Goal: Task Accomplishment & Management: Use online tool/utility

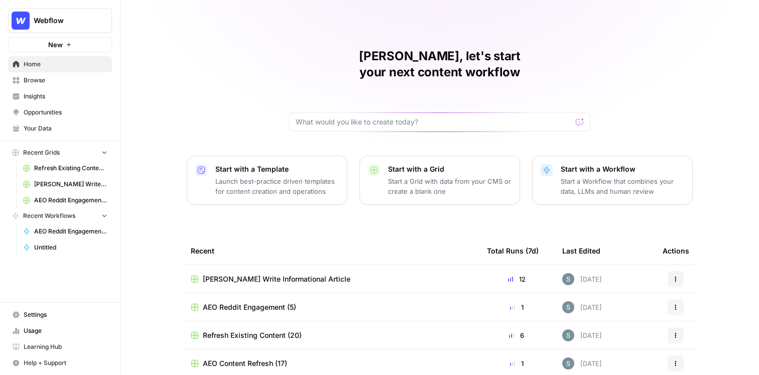
click at [413, 29] on div "Shanil, let's start your next content workflow Start with a Template Launch bes…" at bounding box center [440, 239] width 639 height 478
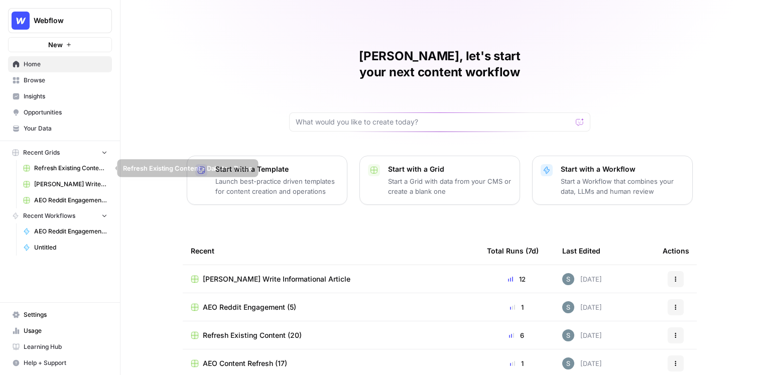
click at [52, 178] on link "[PERSON_NAME] Write Informational Article" at bounding box center [65, 184] width 93 height 16
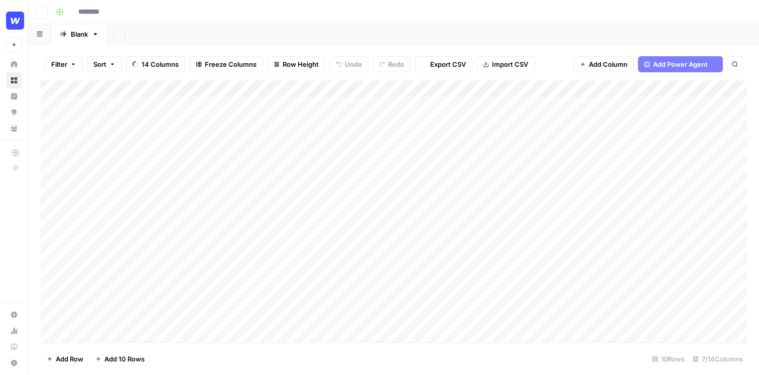
type input "**********"
click at [156, 306] on div "Add Column" at bounding box center [394, 211] width 707 height 262
click at [173, 316] on div "W *" at bounding box center [155, 313] width 161 height 28
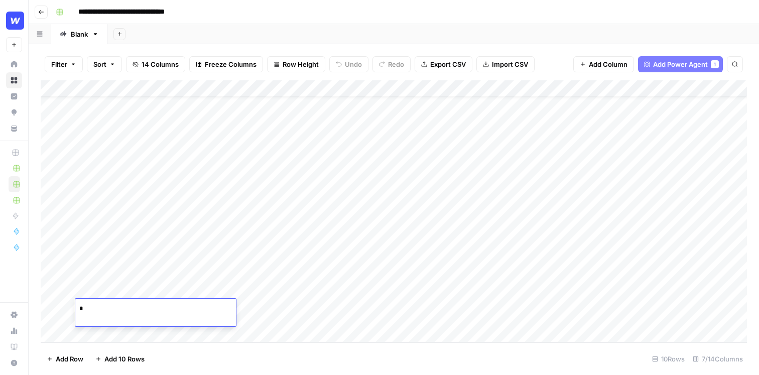
click at [162, 306] on textarea "*" at bounding box center [155, 309] width 161 height 14
type textarea "**********"
click at [387, 353] on footer "Add Row Add 10 Rows 10 Rows 7/14 Columns" at bounding box center [394, 359] width 707 height 33
click at [147, 307] on div "Add Column" at bounding box center [394, 211] width 707 height 262
click at [147, 307] on textarea "**********" at bounding box center [155, 309] width 161 height 14
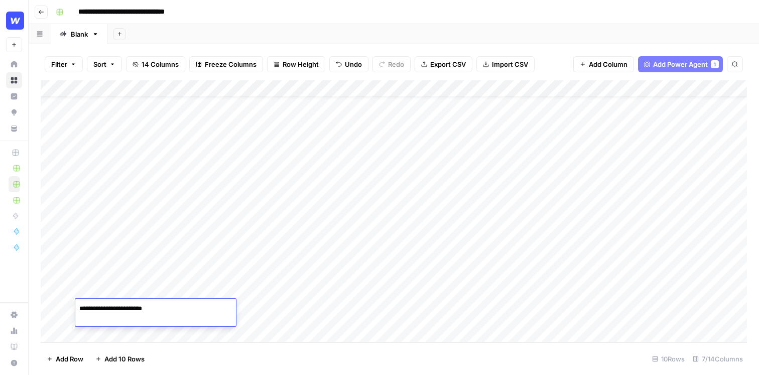
click at [146, 308] on textarea "**********" at bounding box center [155, 309] width 161 height 14
click at [145, 311] on textarea "**********" at bounding box center [155, 309] width 161 height 14
type textarea "**********"
click at [303, 348] on footer "Add Row Add 10 Rows 10 Rows 7/14 Columns" at bounding box center [394, 359] width 707 height 33
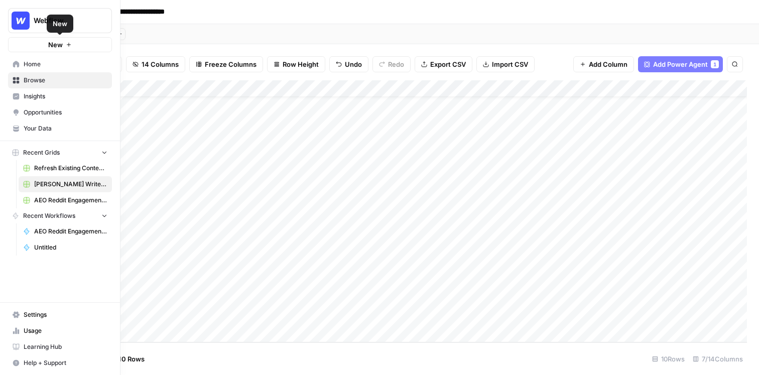
click at [33, 81] on span "Browse" at bounding box center [66, 80] width 84 height 9
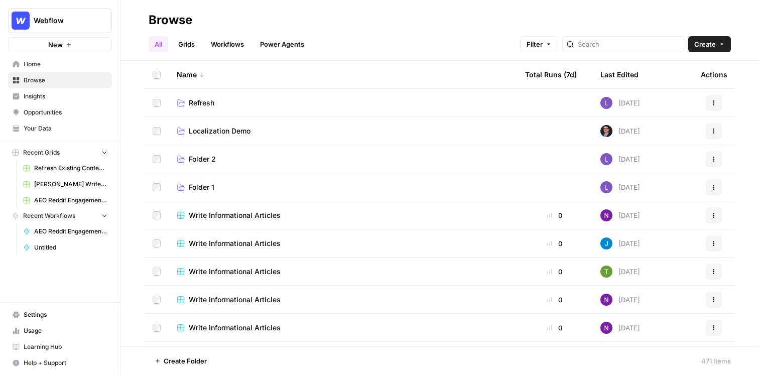
click at [615, 49] on div at bounding box center [624, 44] width 122 height 16
click at [615, 69] on div "Last Edited" at bounding box center [620, 75] width 38 height 28
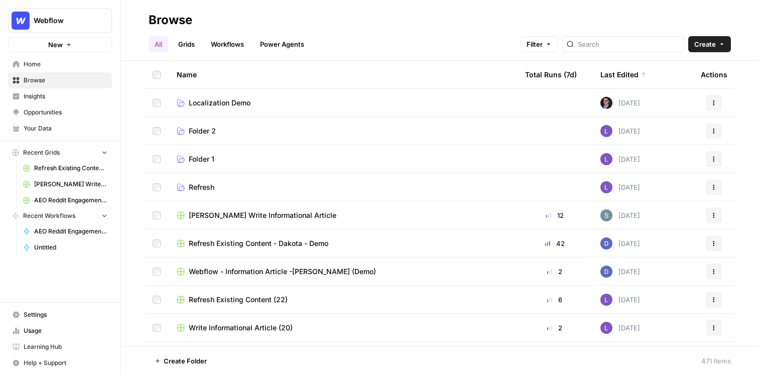
click at [615, 69] on div "Last Edited" at bounding box center [624, 75] width 46 height 28
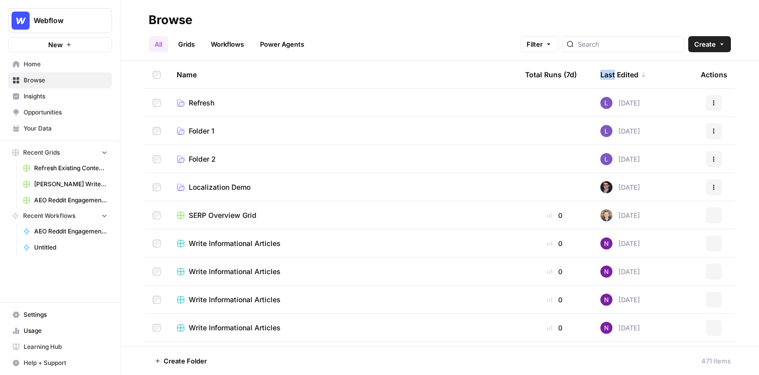
click at [615, 69] on div "Last Edited" at bounding box center [624, 75] width 46 height 28
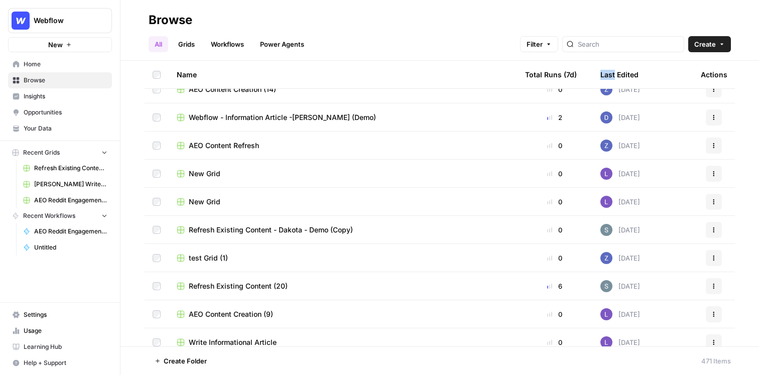
scroll to position [521, 0]
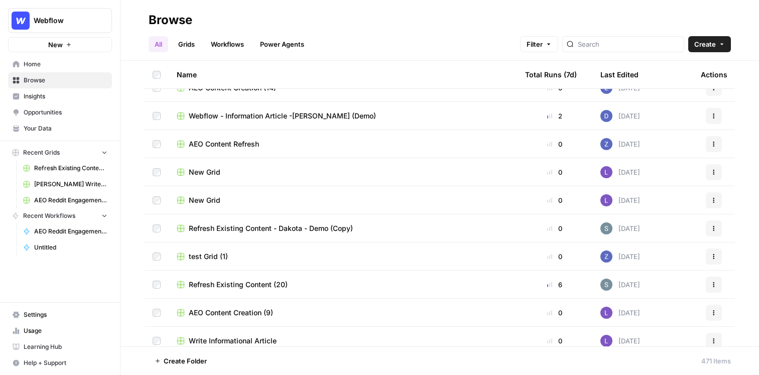
click at [618, 70] on div "Last Edited" at bounding box center [620, 75] width 38 height 28
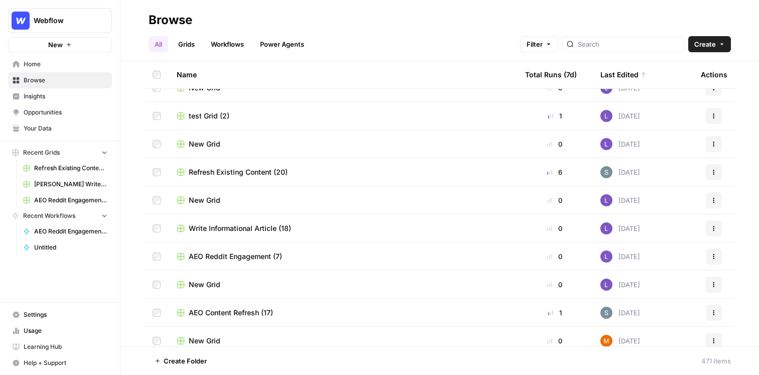
click at [78, 124] on span "Your Data" at bounding box center [66, 128] width 84 height 9
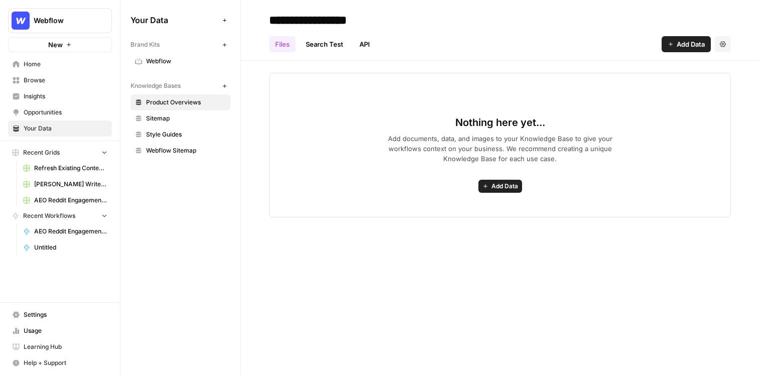
click at [182, 70] on div "Brand Kits New Webflow Knowledge Bases New Product Overviews Sitemap Style Guid…" at bounding box center [181, 97] width 100 height 123
click at [182, 49] on div "Brand Kits" at bounding box center [175, 44] width 88 height 9
click at [180, 61] on span "Webflow" at bounding box center [186, 61] width 80 height 9
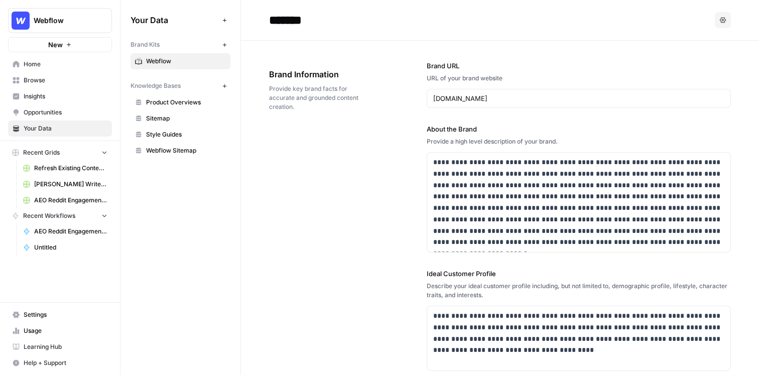
click at [44, 100] on span "Insights" at bounding box center [66, 96] width 84 height 9
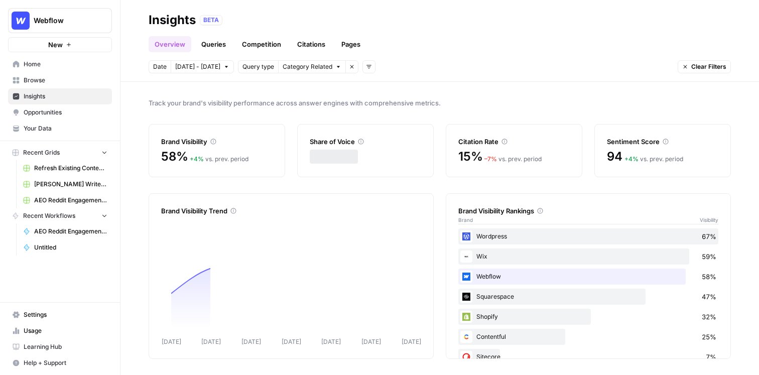
click at [32, 92] on span "Insights" at bounding box center [66, 96] width 84 height 9
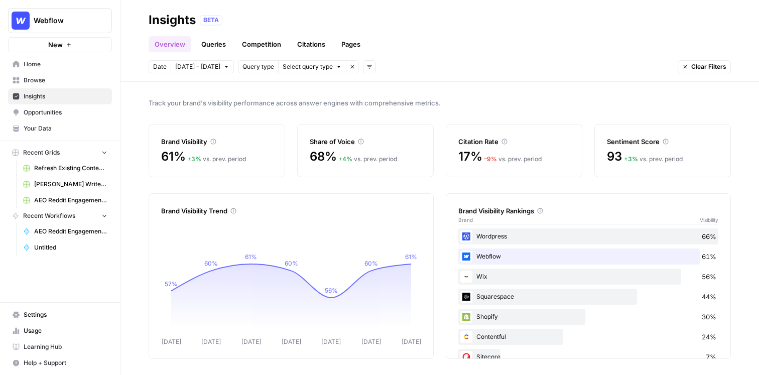
click at [212, 45] on link "Queries" at bounding box center [213, 44] width 37 height 16
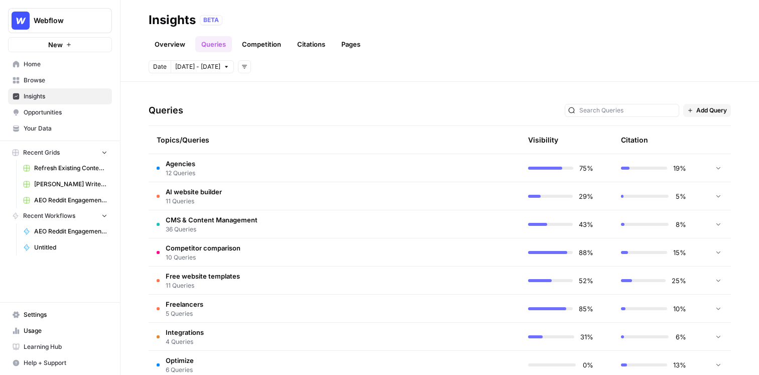
scroll to position [191, 0]
click at [241, 167] on td "Agencies 12 Queries" at bounding box center [287, 167] width 276 height 28
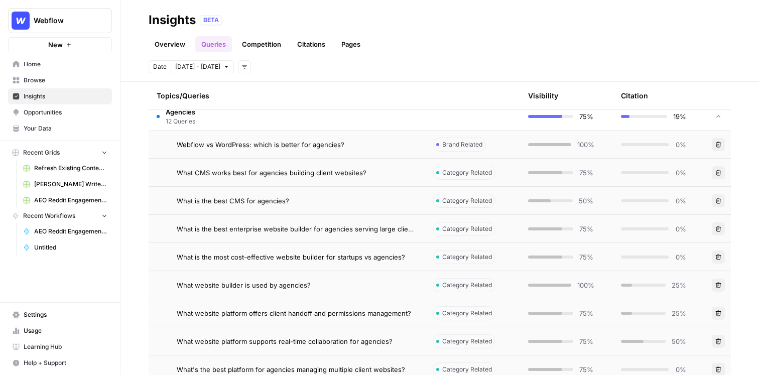
scroll to position [264, 0]
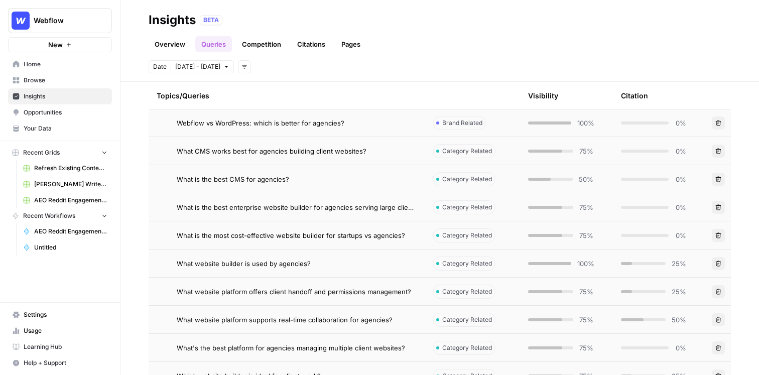
click at [282, 126] on span "Webflow vs WordPress: which is better for agencies?" at bounding box center [261, 123] width 168 height 10
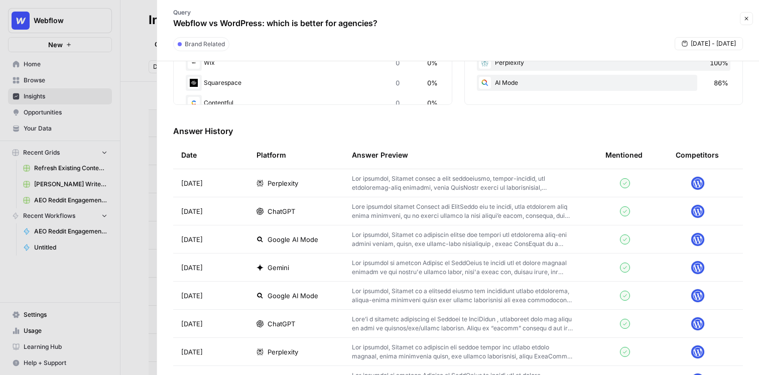
scroll to position [266, 0]
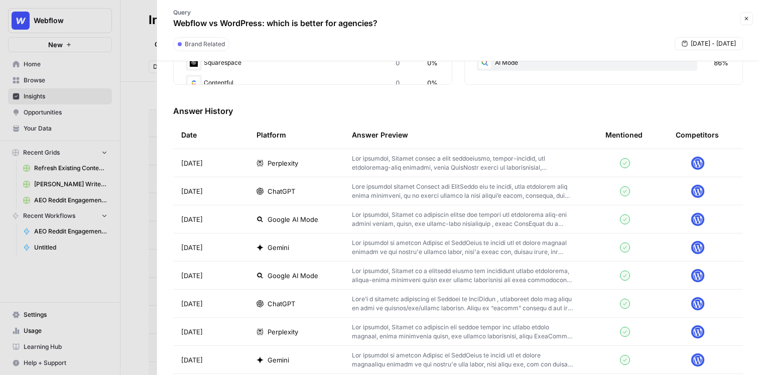
click at [748, 21] on icon "button" at bounding box center [747, 19] width 6 height 6
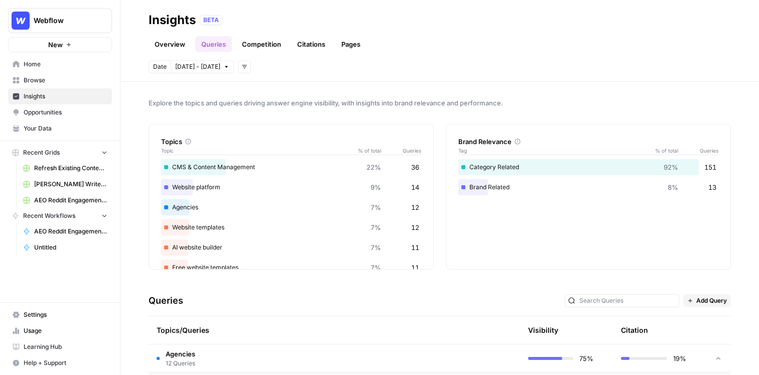
drag, startPoint x: 536, startPoint y: 101, endPoint x: 148, endPoint y: 102, distance: 387.8
click at [149, 102] on span "Explore the topics and queries driving answer engine visibility, with insights …" at bounding box center [440, 103] width 583 height 10
click at [234, 101] on span "Explore the topics and queries driving answer engine visibility, with insights …" at bounding box center [440, 103] width 583 height 10
click at [246, 99] on span "Explore the topics and queries driving answer engine visibility, with insights …" at bounding box center [440, 103] width 583 height 10
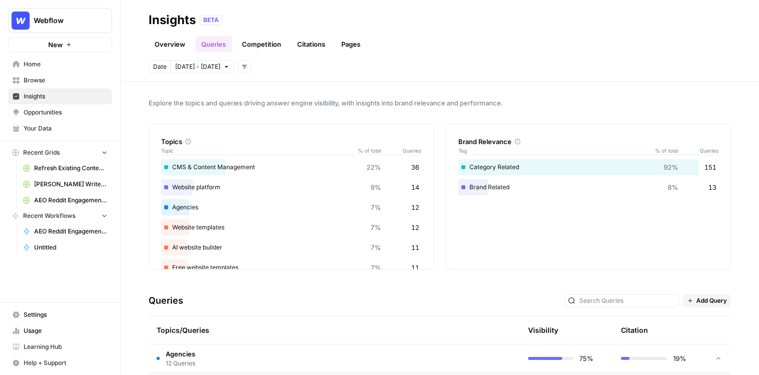
click at [246, 99] on span "Explore the topics and queries driving answer engine visibility, with insights …" at bounding box center [440, 103] width 583 height 10
click at [345, 85] on div "Explore the topics and queries driving answer engine visibility, with insights …" at bounding box center [440, 228] width 639 height 293
click at [524, 99] on span "Explore the topics and queries driving answer engine visibility, with insights …" at bounding box center [440, 103] width 583 height 10
click at [273, 49] on link "Competition" at bounding box center [261, 44] width 51 height 16
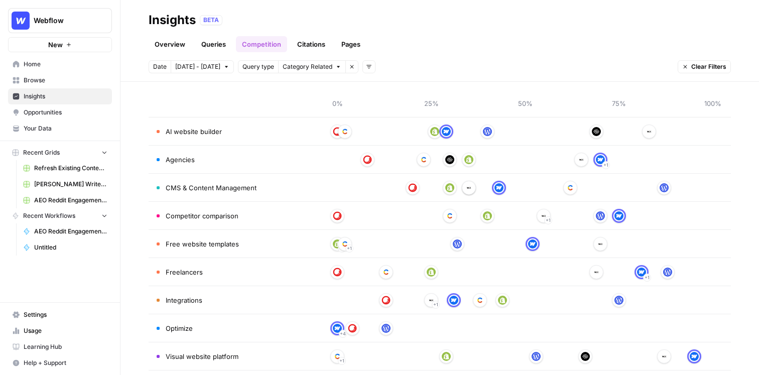
scroll to position [67, 0]
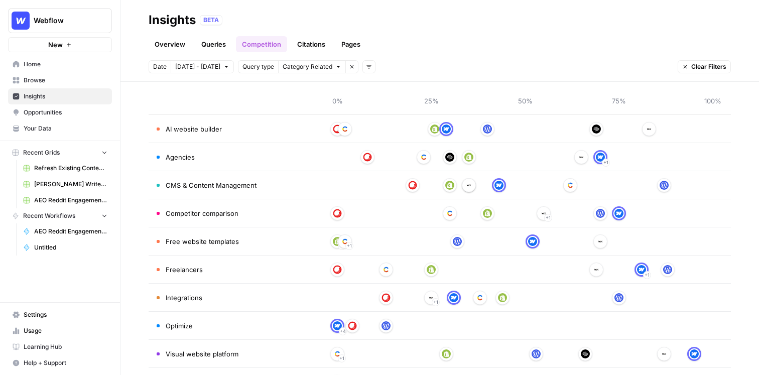
click at [304, 46] on link "Citations" at bounding box center [311, 44] width 40 height 16
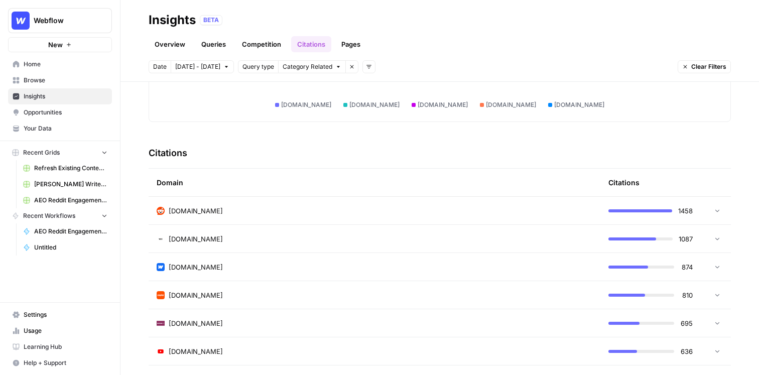
scroll to position [182, 0]
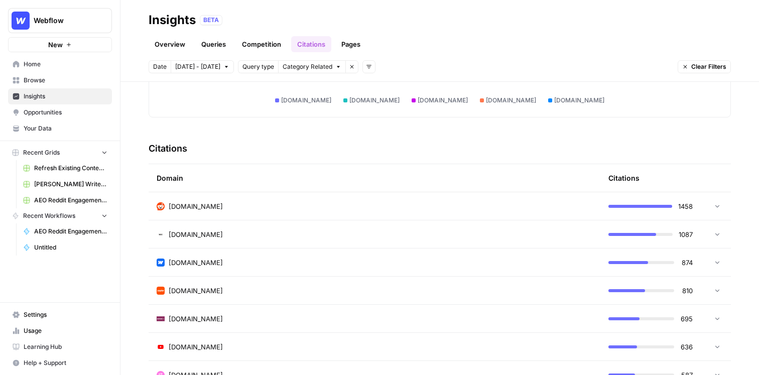
click at [292, 200] on td "reddit.com" at bounding box center [375, 206] width 452 height 28
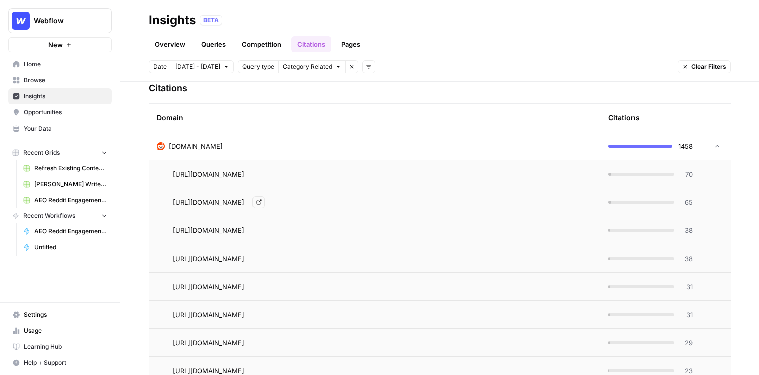
scroll to position [225, 0]
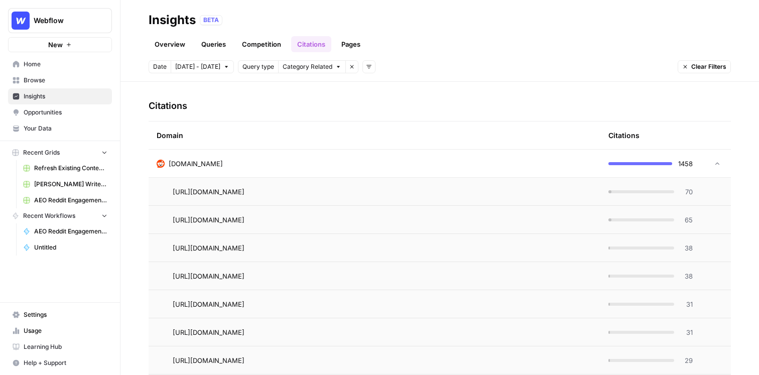
click at [349, 41] on link "Pages" at bounding box center [351, 44] width 31 height 16
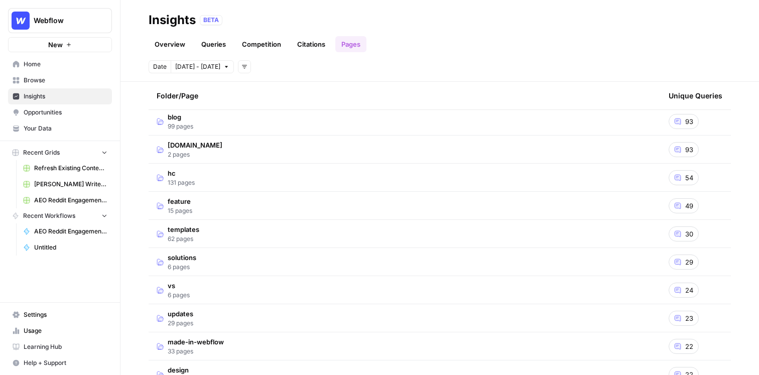
scroll to position [45, 0]
click at [326, 116] on td "blog 99 pages" at bounding box center [405, 121] width 512 height 28
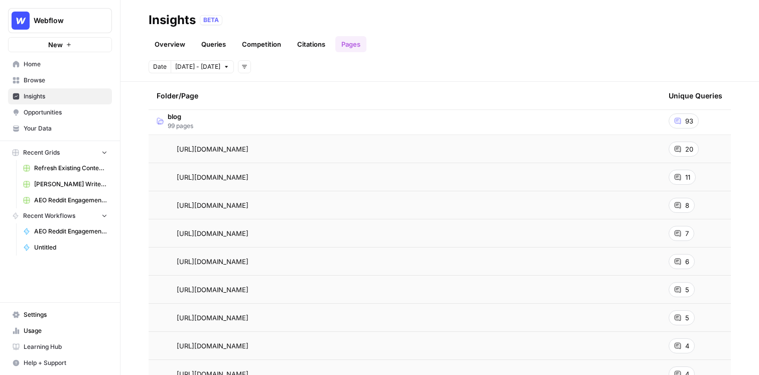
click at [682, 121] on div "93" at bounding box center [684, 121] width 30 height 15
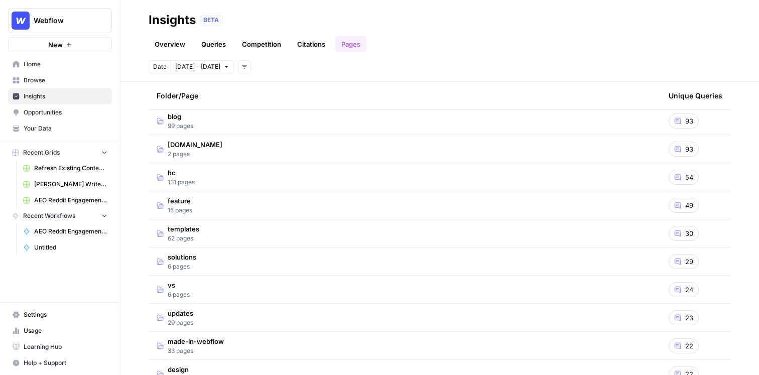
click at [687, 119] on span "93" at bounding box center [690, 121] width 8 height 10
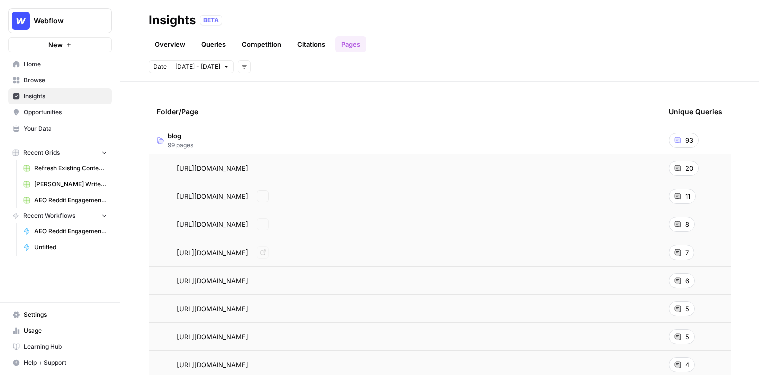
scroll to position [5, 0]
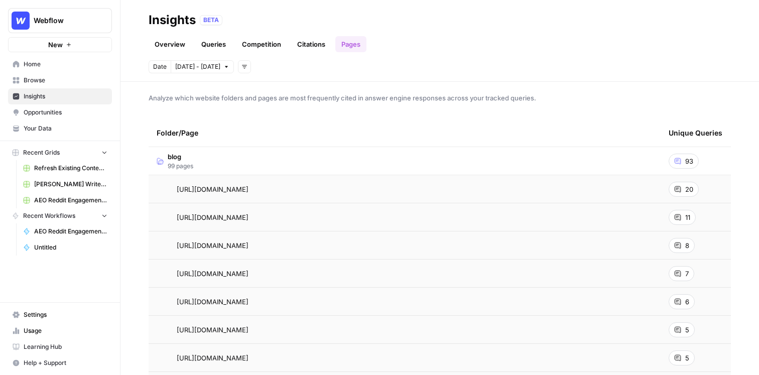
click at [337, 158] on td "blog 99 pages" at bounding box center [405, 161] width 512 height 28
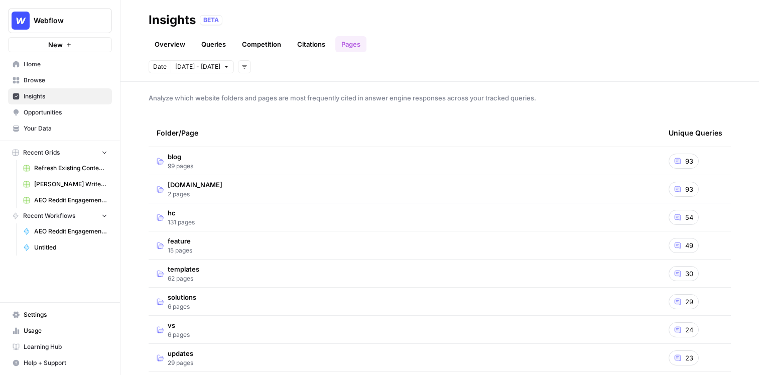
click at [40, 112] on span "Opportunities" at bounding box center [66, 112] width 84 height 9
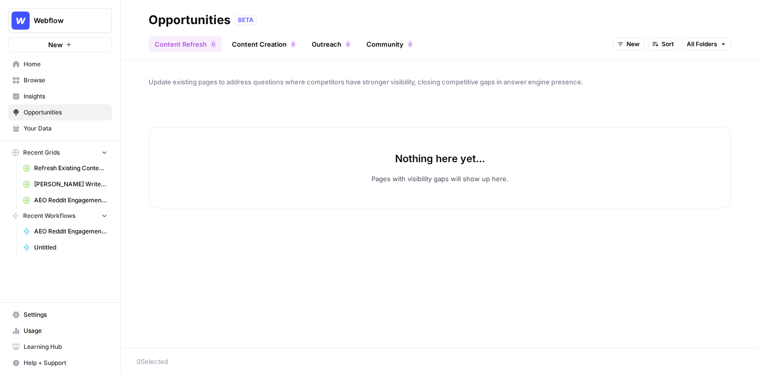
click at [645, 52] on header "Opportunities BETA Content Refresh 0 Content Creation 0 Outreach 0 Community 0 …" at bounding box center [440, 30] width 639 height 61
click at [621, 42] on icon "button" at bounding box center [621, 44] width 6 height 6
click at [629, 91] on div "In Progress" at bounding box center [649, 94] width 55 height 10
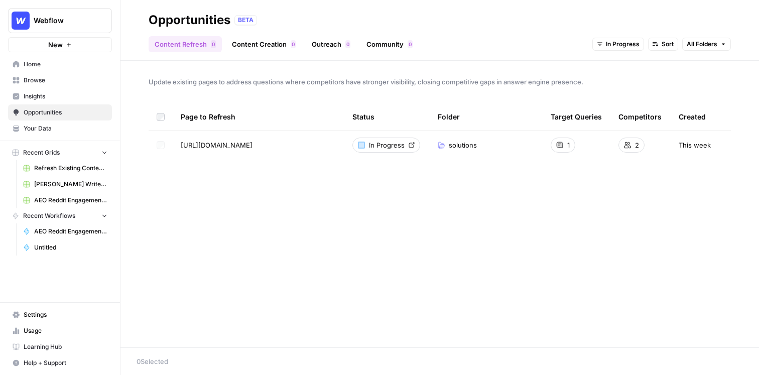
click at [252, 50] on link "Content Creation 0" at bounding box center [264, 44] width 76 height 16
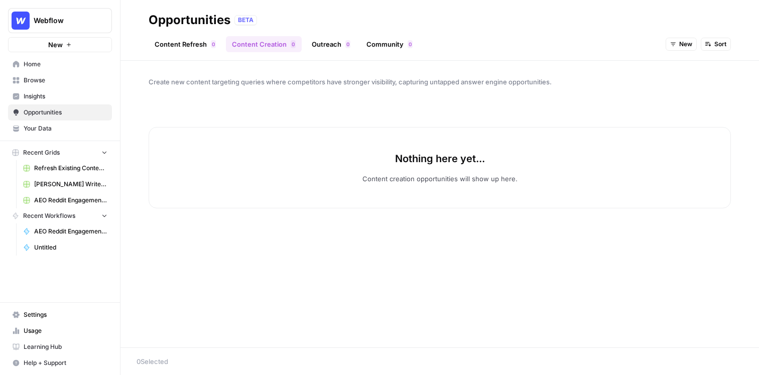
click at [678, 42] on button "New" at bounding box center [681, 44] width 31 height 13
click at [677, 90] on div "In Progress" at bounding box center [702, 94] width 55 height 10
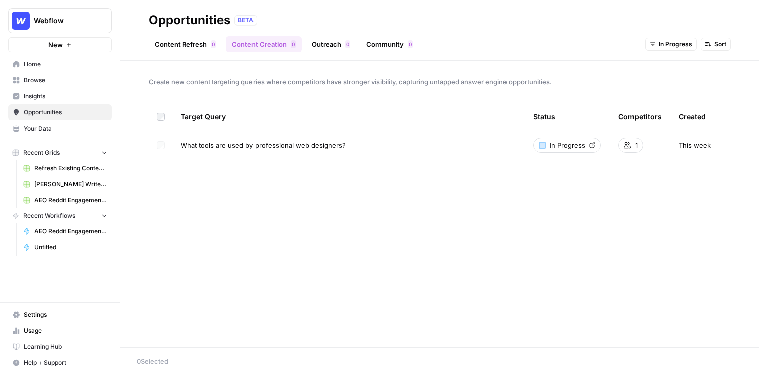
click at [336, 48] on link "Outreach 0" at bounding box center [331, 44] width 51 height 16
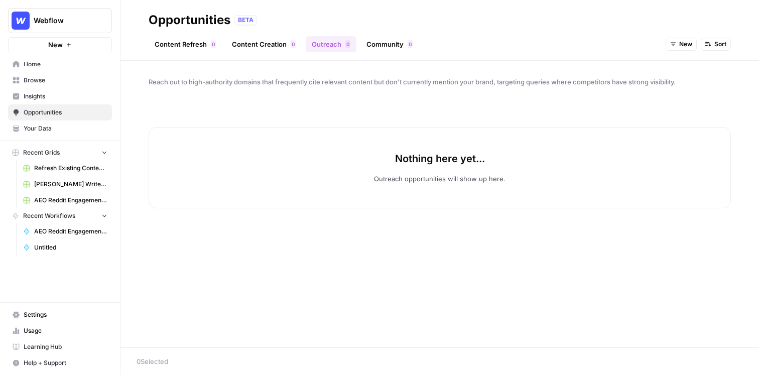
click at [686, 47] on span "New" at bounding box center [686, 44] width 13 height 9
click at [684, 92] on div "In Progress" at bounding box center [702, 94] width 55 height 10
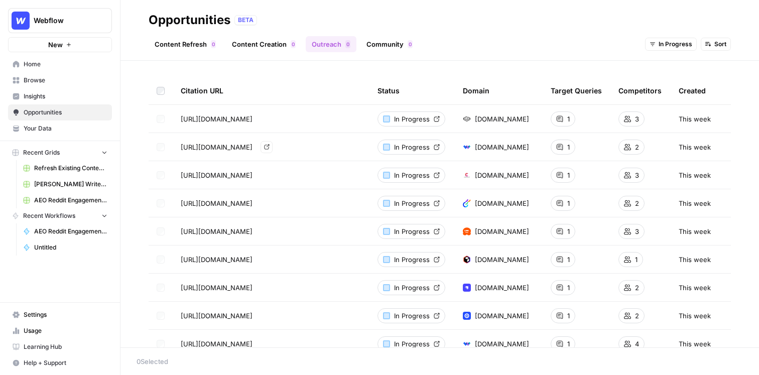
scroll to position [27, 0]
click at [686, 27] on div "Opportunities BETA" at bounding box center [440, 20] width 583 height 16
click at [687, 25] on div "Opportunities BETA" at bounding box center [440, 20] width 583 height 16
click at [378, 41] on link "Community 0" at bounding box center [390, 44] width 58 height 16
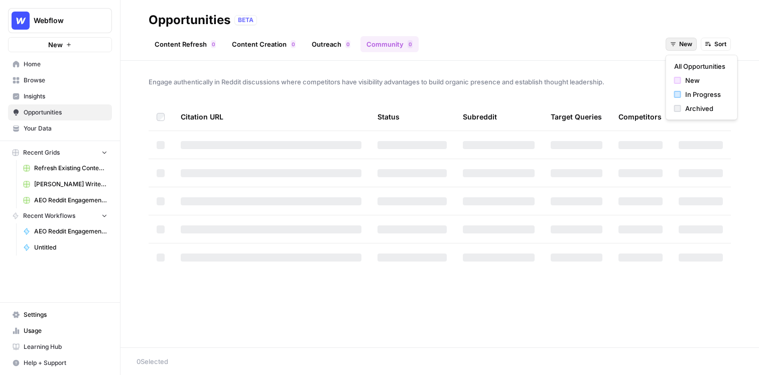
click at [683, 43] on span "New" at bounding box center [686, 44] width 13 height 9
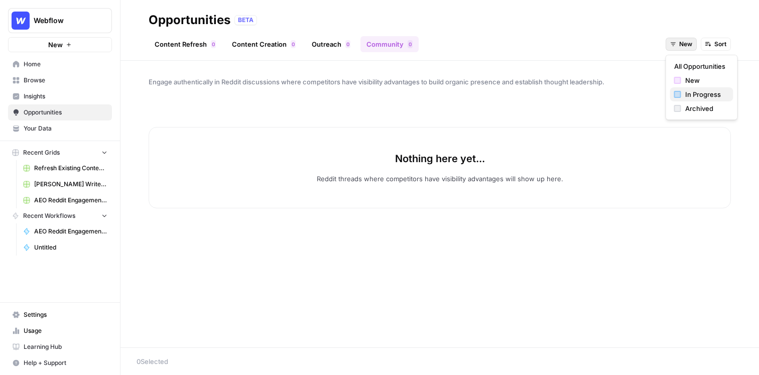
click at [688, 92] on span "In Progress" at bounding box center [706, 94] width 40 height 10
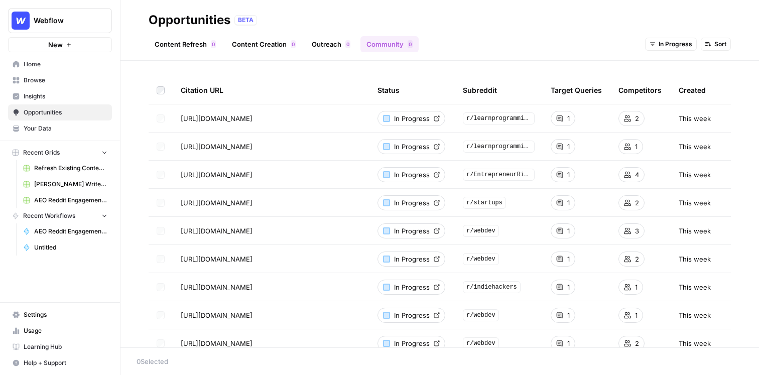
scroll to position [48, 0]
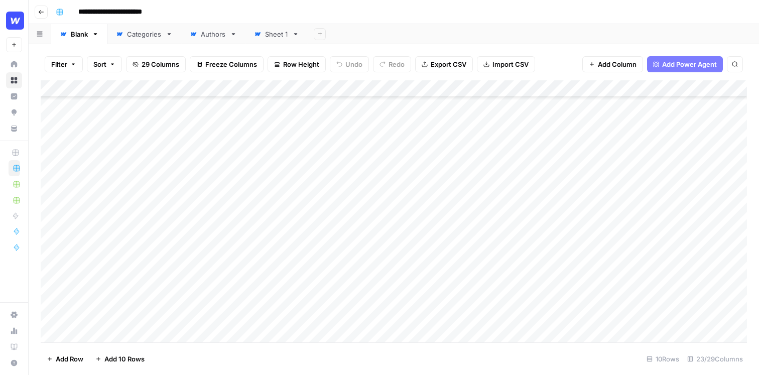
scroll to position [213, 0]
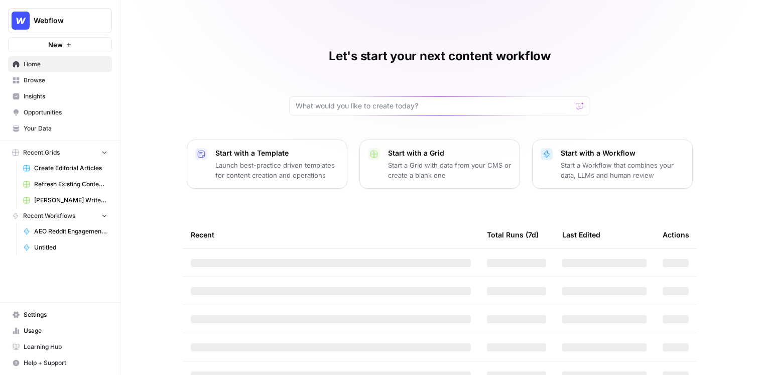
click at [70, 19] on span "Webflow" at bounding box center [64, 21] width 61 height 10
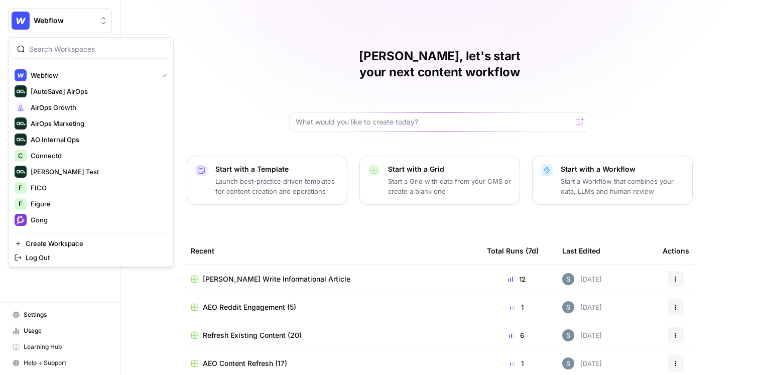
click at [234, 93] on div "Shanil, let's start your next content workflow Start with a Template Launch bes…" at bounding box center [440, 239] width 639 height 478
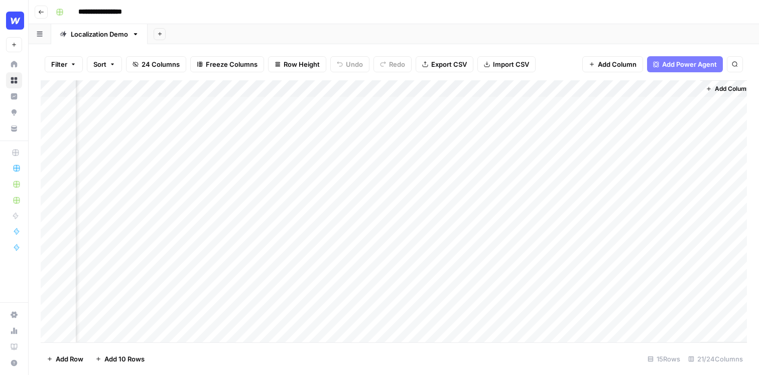
scroll to position [0, 1527]
click at [637, 112] on div "Add Column" at bounding box center [394, 211] width 707 height 262
click at [680, 103] on div "Add Column" at bounding box center [394, 211] width 707 height 262
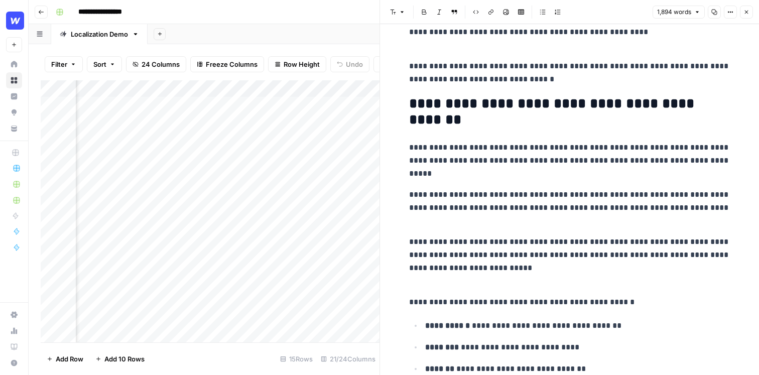
scroll to position [330, 0]
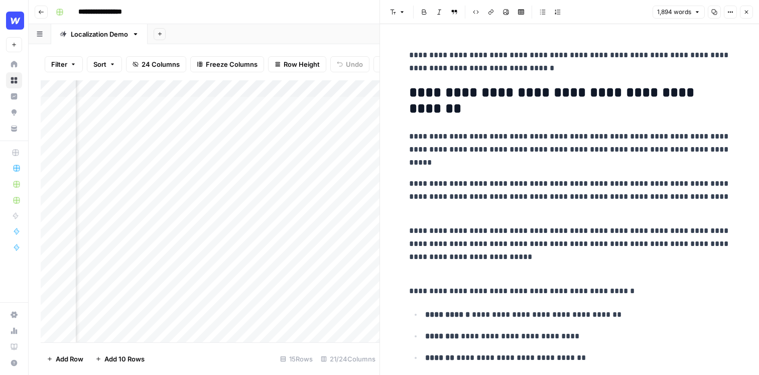
click at [588, 208] on p "**********" at bounding box center [569, 196] width 321 height 39
click at [705, 207] on p "**********" at bounding box center [569, 196] width 321 height 39
click at [749, 12] on span "Close" at bounding box center [749, 12] width 1 height 1
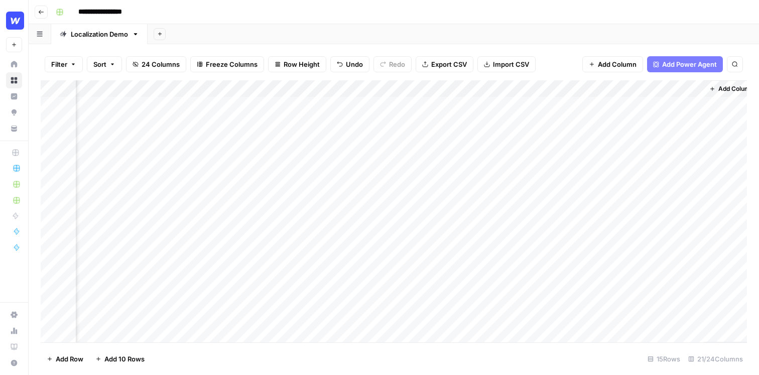
scroll to position [0, 1515]
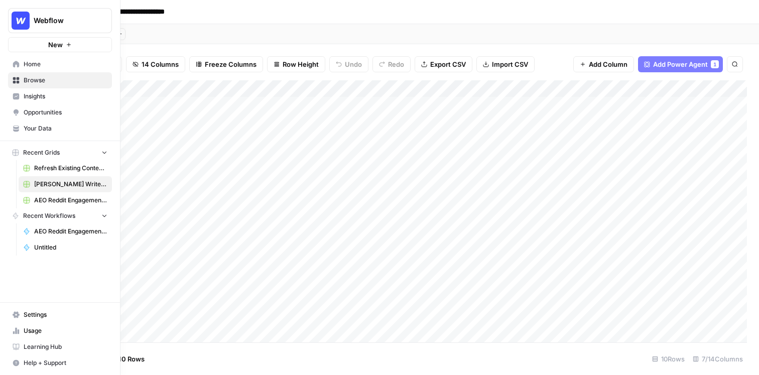
click at [35, 127] on span "Your Data" at bounding box center [66, 128] width 84 height 9
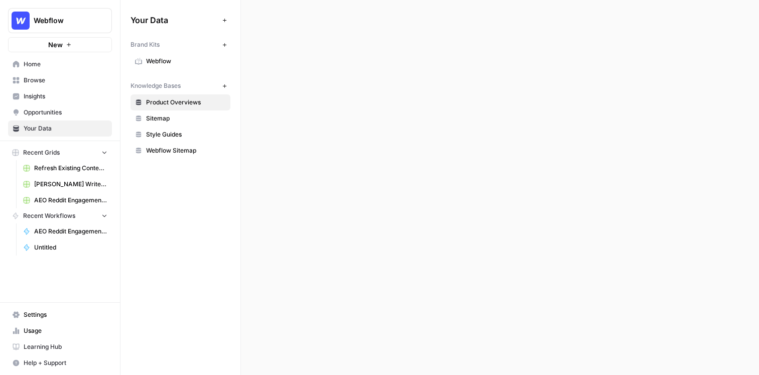
click at [33, 99] on span "Insights" at bounding box center [66, 96] width 84 height 9
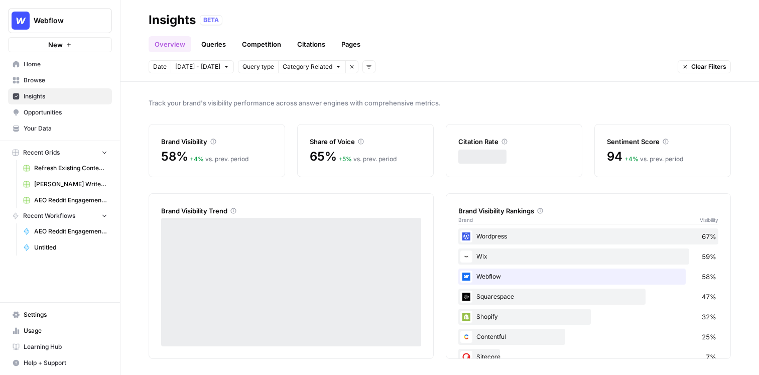
click at [51, 181] on span "[PERSON_NAME] Write Informational Article" at bounding box center [70, 184] width 73 height 9
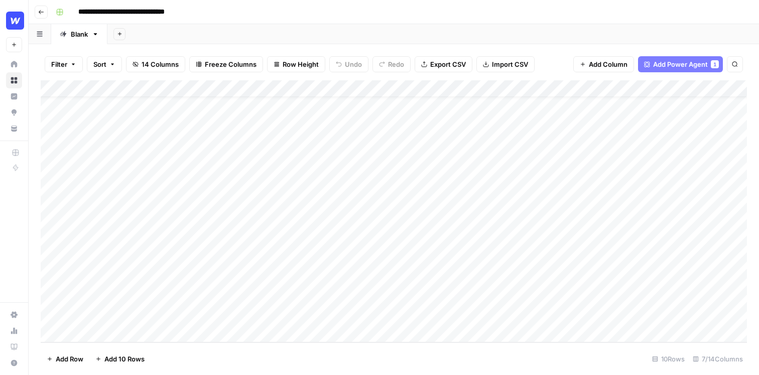
scroll to position [31, 0]
click at [276, 308] on div "Add Column" at bounding box center [394, 211] width 707 height 262
click at [338, 87] on div "Add Column" at bounding box center [394, 211] width 707 height 262
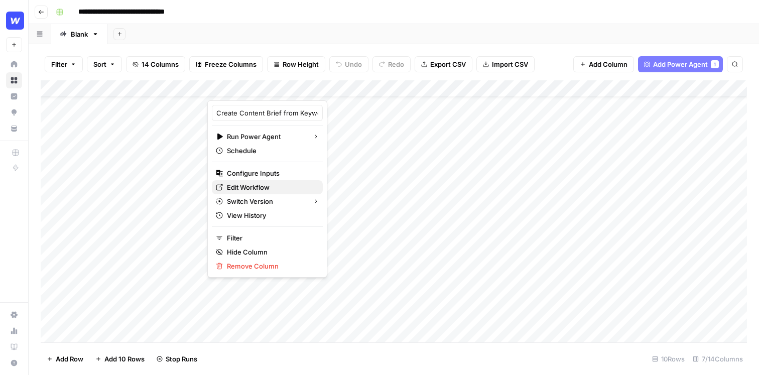
click at [264, 191] on span "Edit Workflow" at bounding box center [271, 187] width 88 height 10
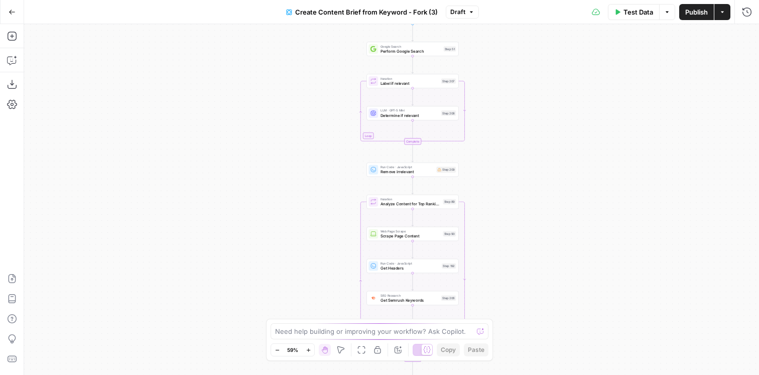
drag, startPoint x: 587, startPoint y: 95, endPoint x: 485, endPoint y: 260, distance: 193.7
click at [485, 260] on div "Workflow Input Settings Inputs Google Search Perform Google Search Step 51 Loop…" at bounding box center [391, 199] width 735 height 351
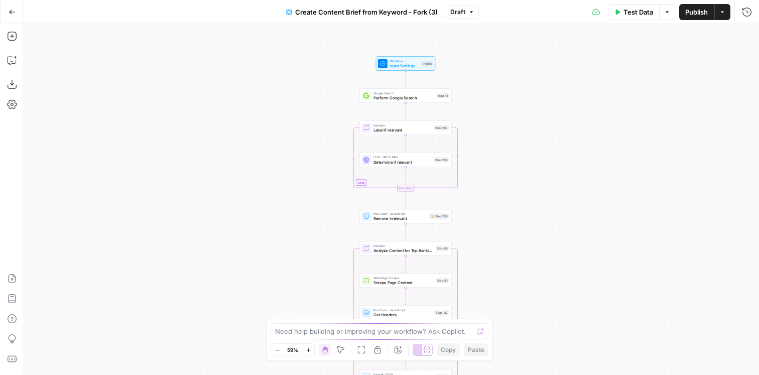
drag, startPoint x: 533, startPoint y: 100, endPoint x: 527, endPoint y: 141, distance: 41.6
click at [527, 141] on div "Workflow Input Settings Inputs Google Search Perform Google Search Step 51 Loop…" at bounding box center [391, 199] width 735 height 351
click at [15, 41] on button "Add Steps" at bounding box center [12, 36] width 16 height 16
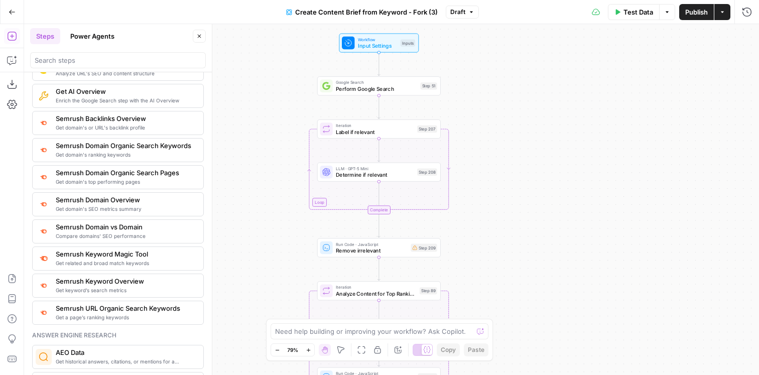
scroll to position [745, 0]
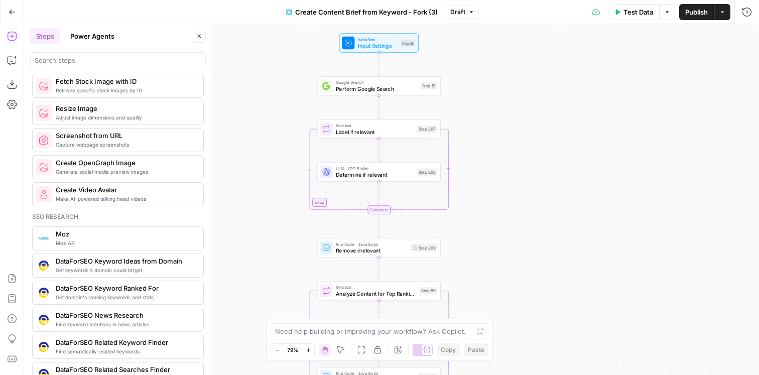
click at [91, 35] on button "Power Agents" at bounding box center [92, 36] width 56 height 16
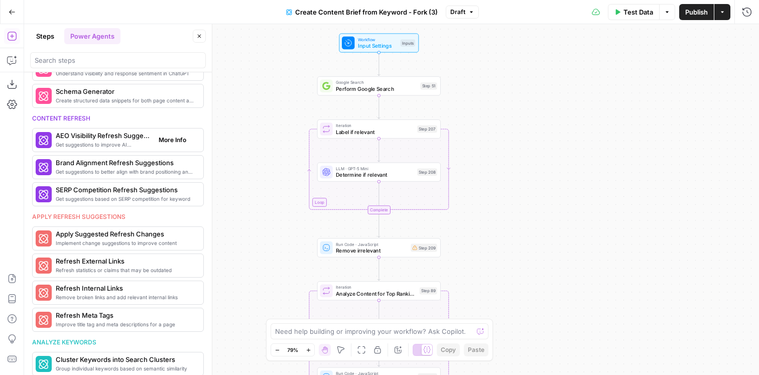
scroll to position [463, 0]
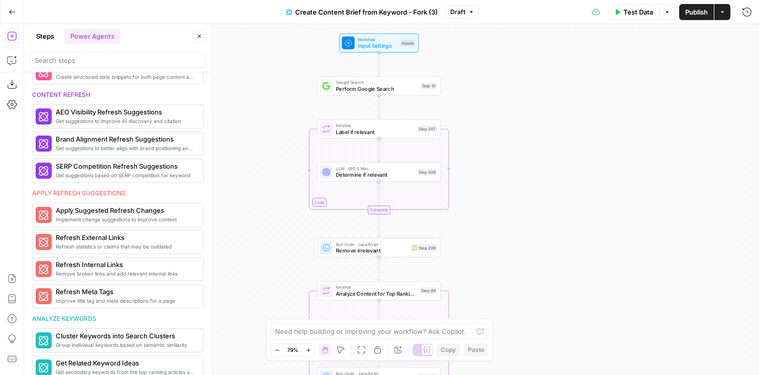
click at [202, 36] on button "Close" at bounding box center [199, 36] width 13 height 13
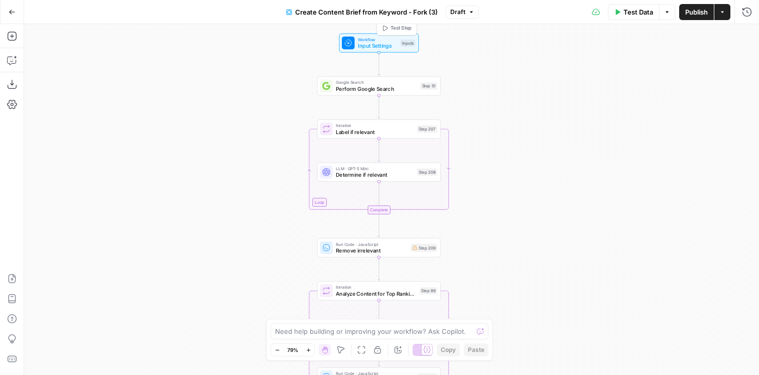
click at [380, 40] on span "Workflow" at bounding box center [378, 39] width 40 height 7
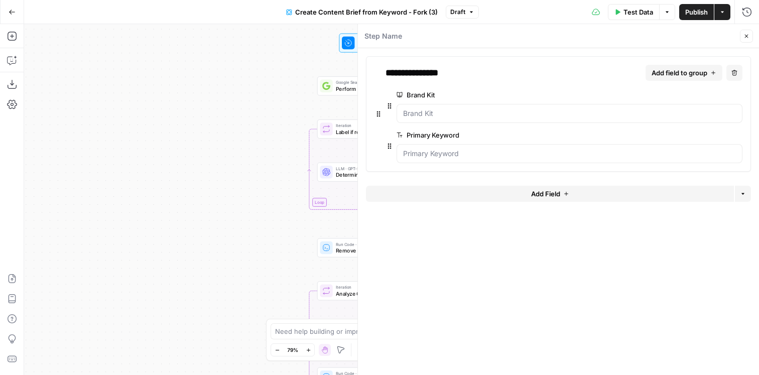
click at [745, 38] on icon "button" at bounding box center [747, 36] width 6 height 6
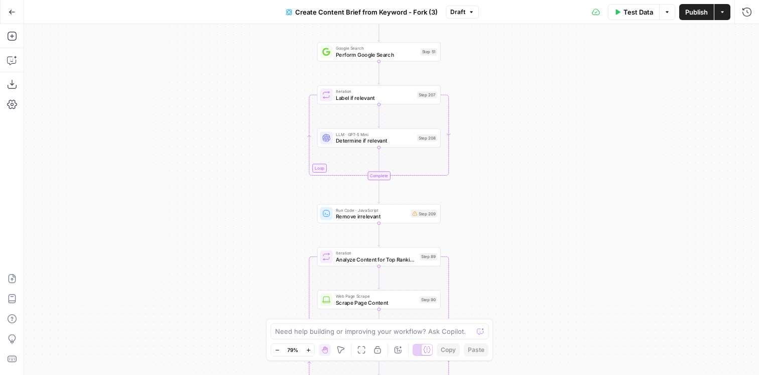
drag, startPoint x: 490, startPoint y: 175, endPoint x: 489, endPoint y: 127, distance: 48.2
click at [489, 127] on div "Workflow Input Settings Inputs Google Search Perform Google Search Step 51 Loop…" at bounding box center [391, 199] width 735 height 351
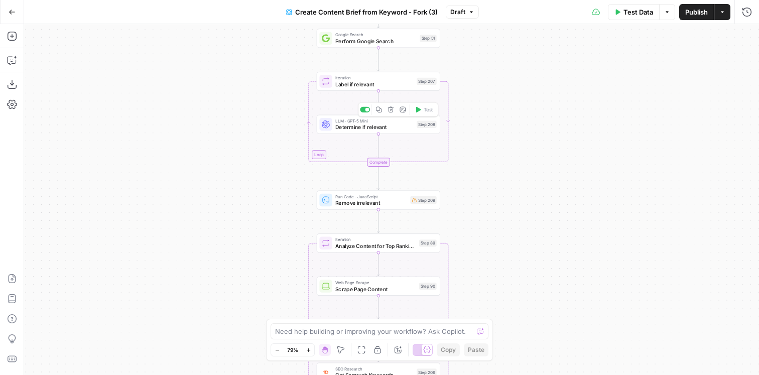
click at [389, 124] on span "Determine if relevant" at bounding box center [375, 127] width 78 height 8
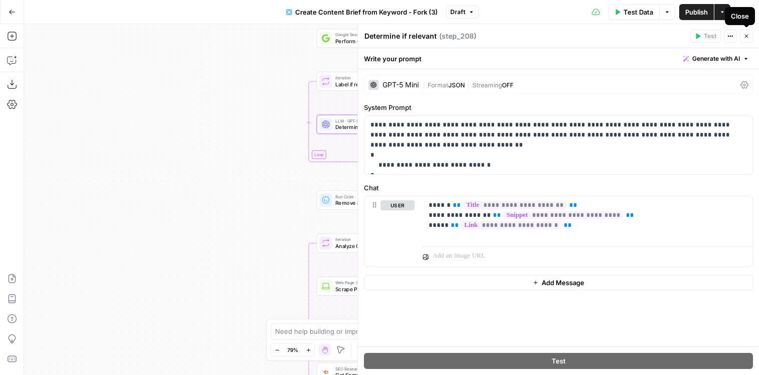
click at [749, 38] on icon "button" at bounding box center [747, 36] width 6 height 6
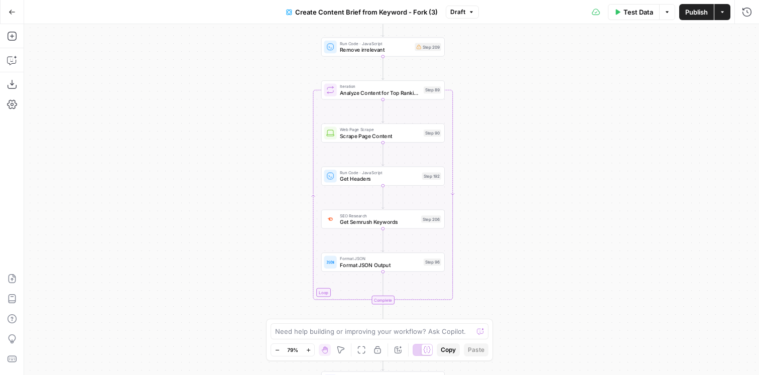
drag, startPoint x: 522, startPoint y: 190, endPoint x: 526, endPoint y: 32, distance: 157.8
click at [526, 32] on div "Workflow Input Settings Inputs Google Search Perform Google Search Step 51 Loop…" at bounding box center [391, 199] width 735 height 351
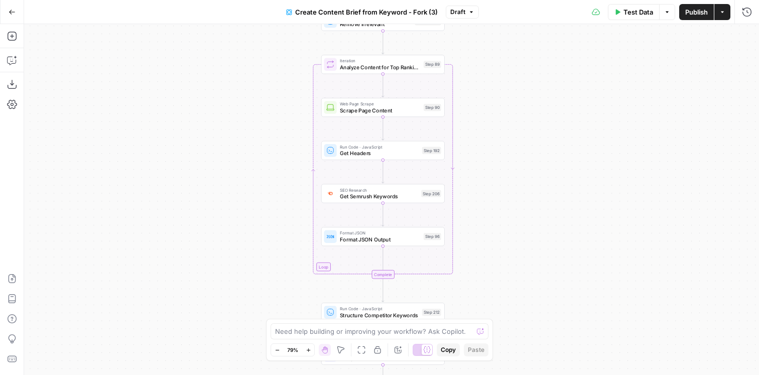
drag, startPoint x: 482, startPoint y: 115, endPoint x: 482, endPoint y: 88, distance: 26.6
click at [482, 88] on div "Workflow Input Settings Inputs Google Search Perform Google Search Step 51 Loop…" at bounding box center [391, 199] width 735 height 351
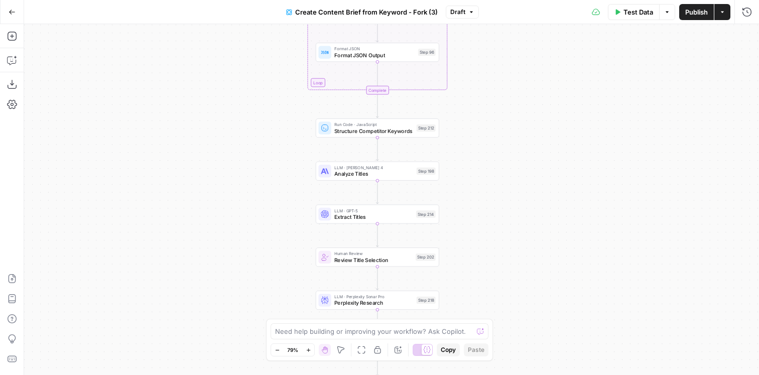
drag, startPoint x: 530, startPoint y: 211, endPoint x: 526, endPoint y: 24, distance: 187.4
click at [526, 24] on div "Workflow Input Settings Inputs Google Search Perform Google Search Step 51 Loop…" at bounding box center [391, 199] width 735 height 351
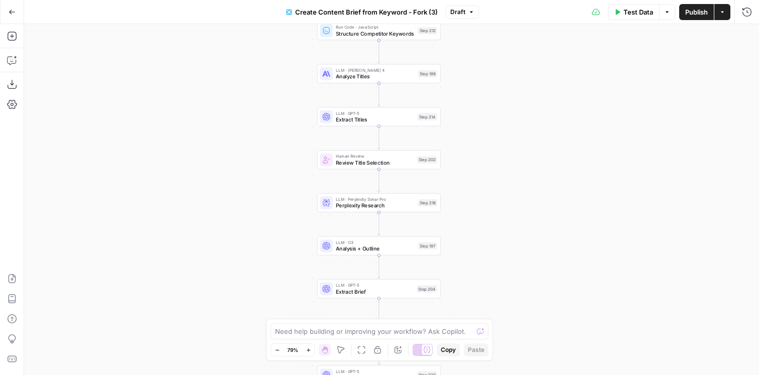
drag, startPoint x: 488, startPoint y: 176, endPoint x: 488, endPoint y: 77, distance: 98.4
click at [488, 77] on div "Workflow Input Settings Inputs Google Search Perform Google Search Step 51 Loop…" at bounding box center [391, 199] width 735 height 351
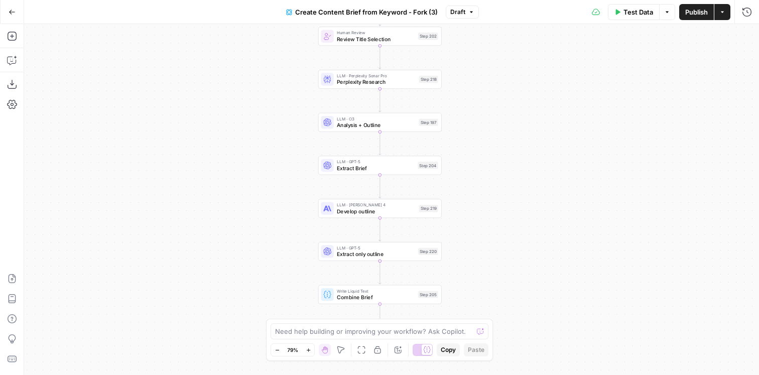
drag, startPoint x: 502, startPoint y: 200, endPoint x: 502, endPoint y: 85, distance: 114.5
click at [502, 86] on div "Workflow Input Settings Inputs Google Search Perform Google Search Step 51 Loop…" at bounding box center [391, 199] width 735 height 351
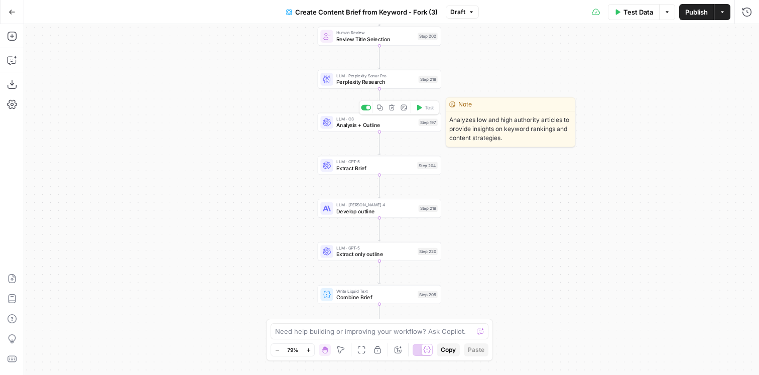
click at [387, 127] on span "Analysis + Outline" at bounding box center [376, 125] width 79 height 8
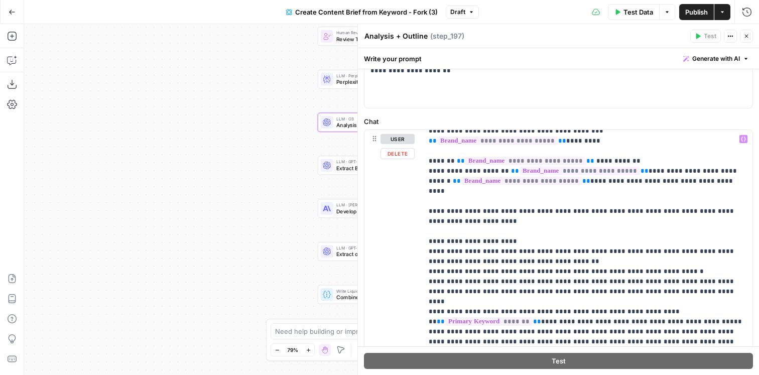
scroll to position [1506, 0]
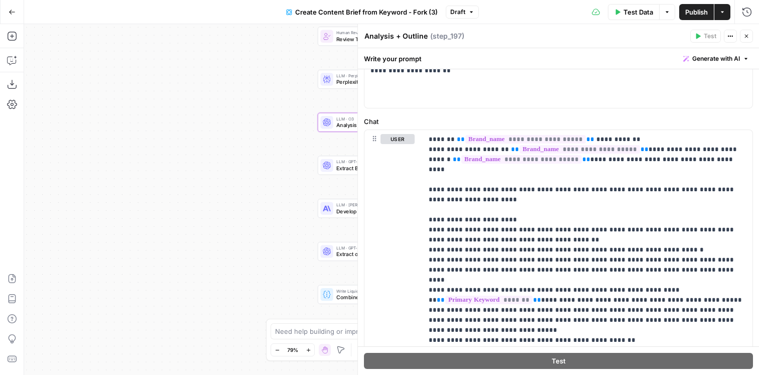
click at [744, 37] on icon "button" at bounding box center [747, 36] width 6 height 6
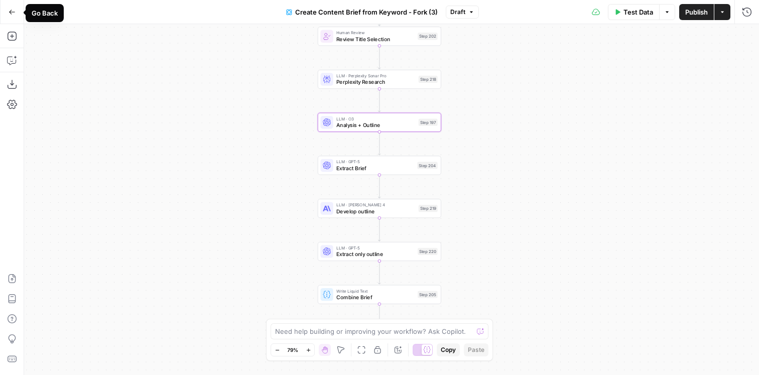
click at [11, 12] on icon "button" at bounding box center [12, 12] width 7 height 7
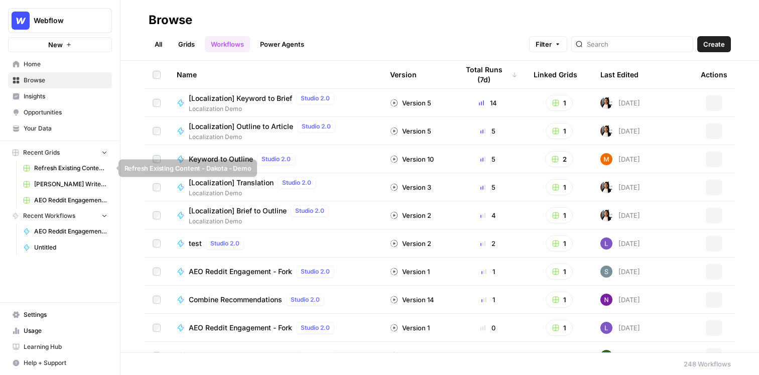
click at [55, 178] on link "[PERSON_NAME] Write Informational Article" at bounding box center [65, 184] width 93 height 16
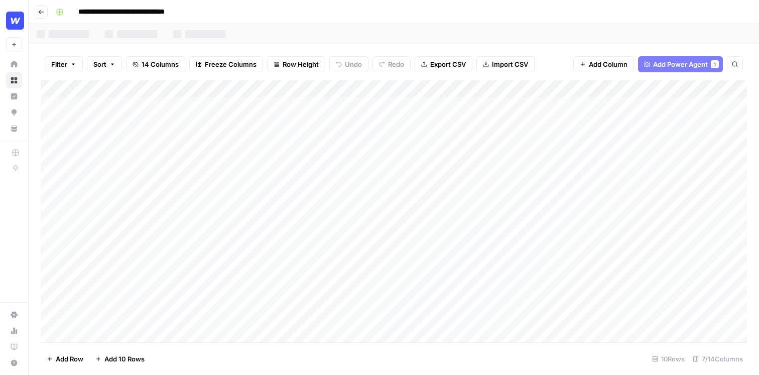
scroll to position [32, 0]
click at [350, 306] on div "Add Column" at bounding box center [394, 211] width 707 height 262
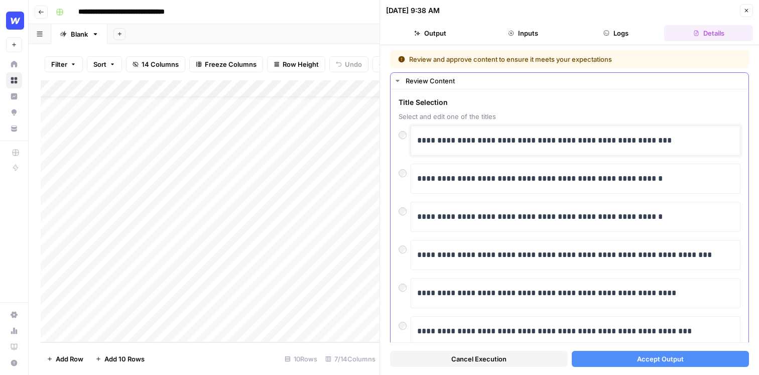
click at [562, 136] on p "**********" at bounding box center [575, 140] width 317 height 13
click at [652, 138] on p "**********" at bounding box center [575, 140] width 317 height 13
click at [638, 363] on span "Accept Output" at bounding box center [660, 359] width 47 height 10
click at [746, 11] on icon "button" at bounding box center [747, 11] width 6 height 6
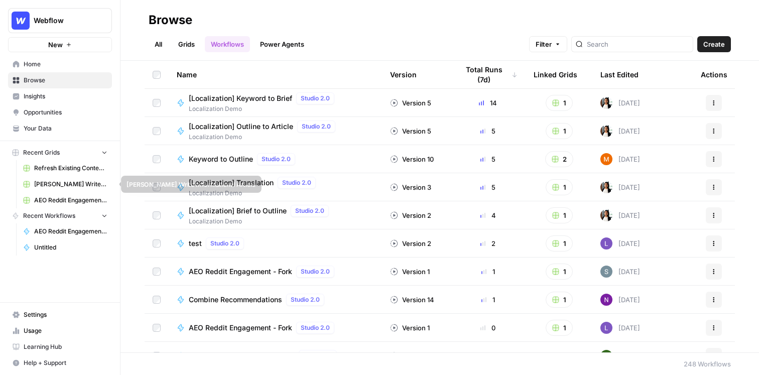
click at [60, 183] on span "[PERSON_NAME] Write Informational Article" at bounding box center [70, 184] width 73 height 9
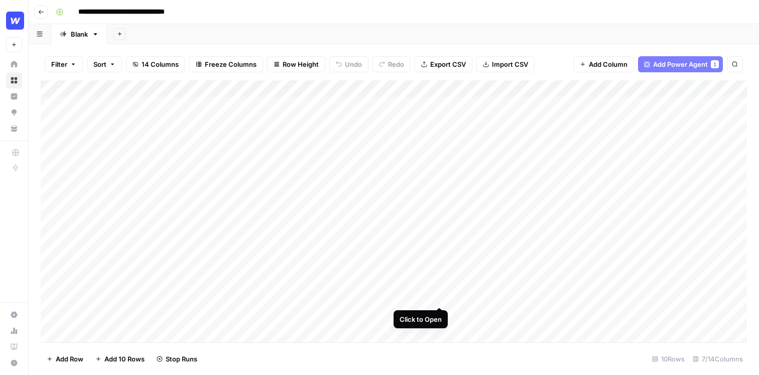
click at [438, 291] on div "Add Column" at bounding box center [394, 211] width 707 height 262
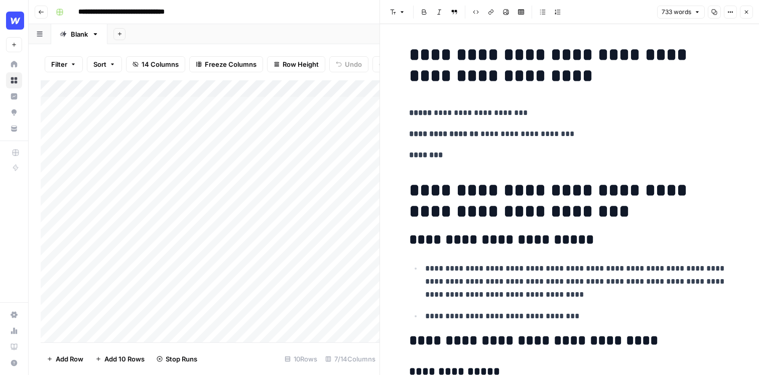
click at [567, 149] on p "********" at bounding box center [569, 155] width 321 height 13
drag, startPoint x: 502, startPoint y: 159, endPoint x: 396, endPoint y: 158, distance: 106.5
click at [442, 169] on span "Edit with AI" at bounding box center [441, 172] width 32 height 9
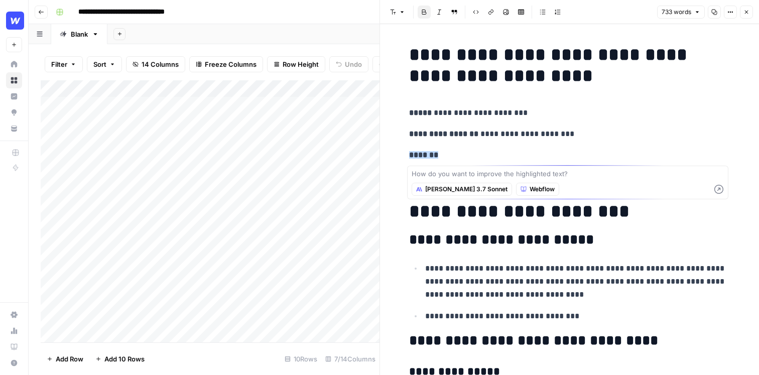
click at [477, 154] on p "*******" at bounding box center [569, 155] width 321 height 13
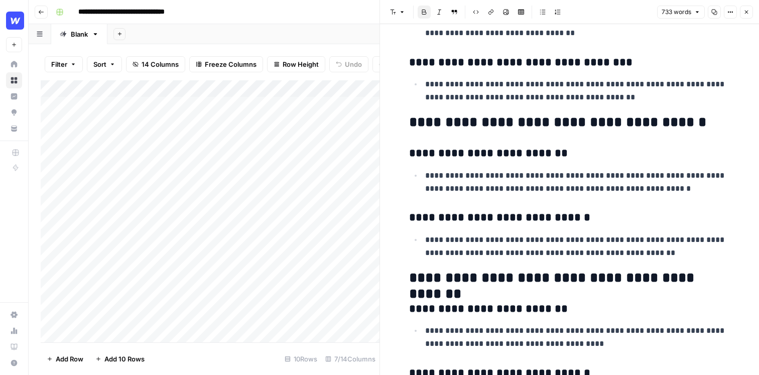
scroll to position [1290, 0]
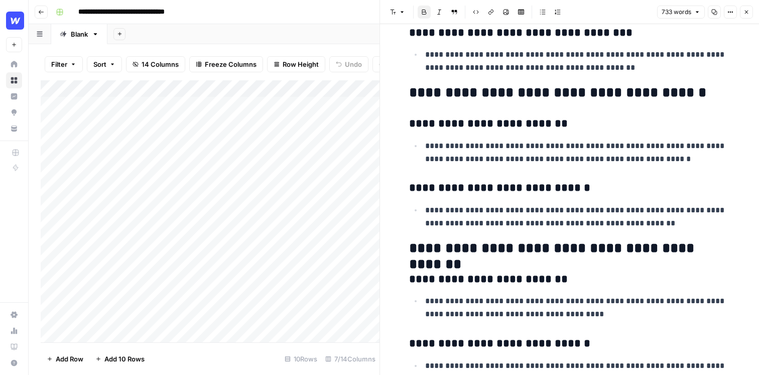
click at [744, 8] on button "Close" at bounding box center [746, 12] width 13 height 13
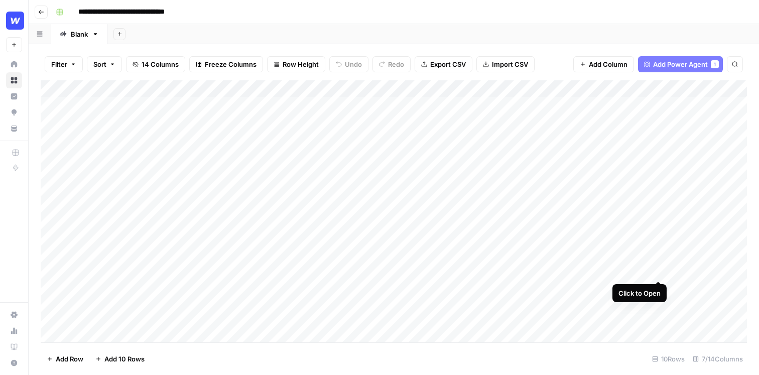
click at [658, 263] on div "Add Column" at bounding box center [394, 211] width 707 height 262
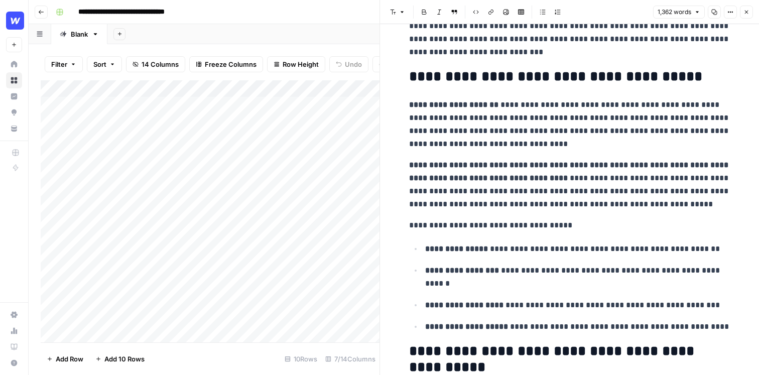
scroll to position [91, 0]
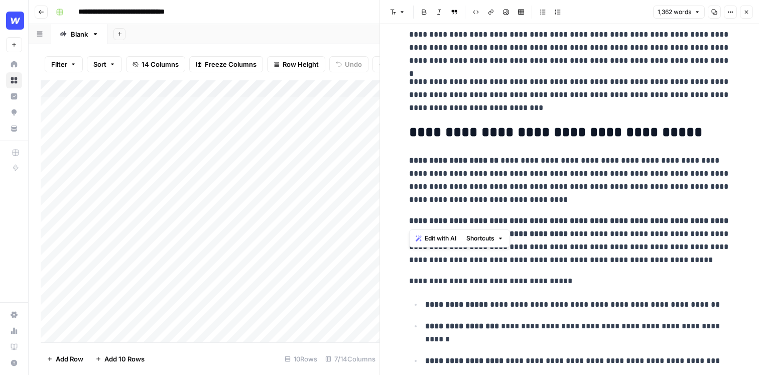
drag, startPoint x: 599, startPoint y: 213, endPoint x: 470, endPoint y: 196, distance: 130.2
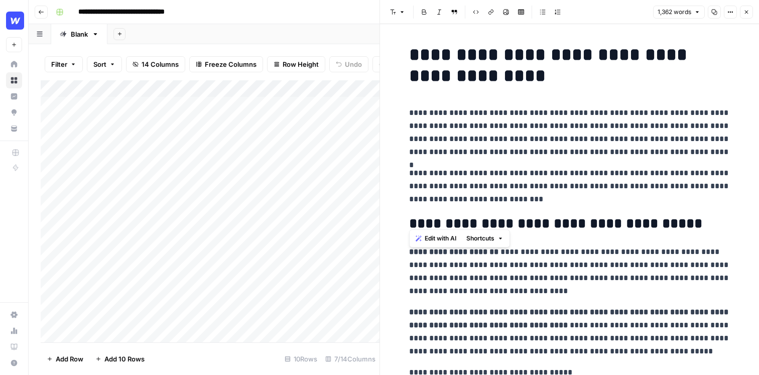
click at [744, 10] on icon "button" at bounding box center [747, 12] width 6 height 6
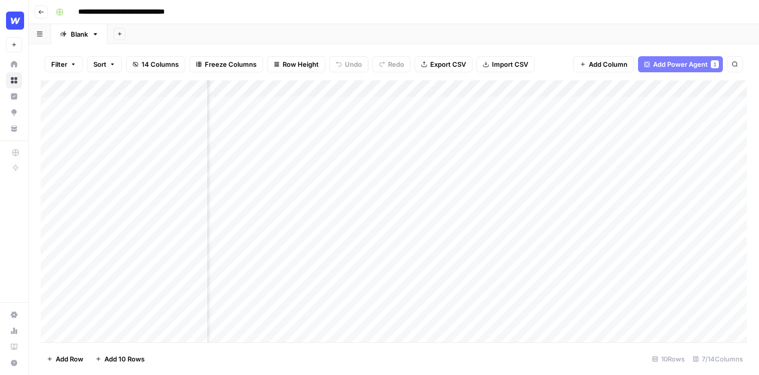
scroll to position [0, 89]
click at [43, 18] on header "**********" at bounding box center [394, 12] width 731 height 24
click at [42, 15] on button "Go back" at bounding box center [41, 12] width 13 height 13
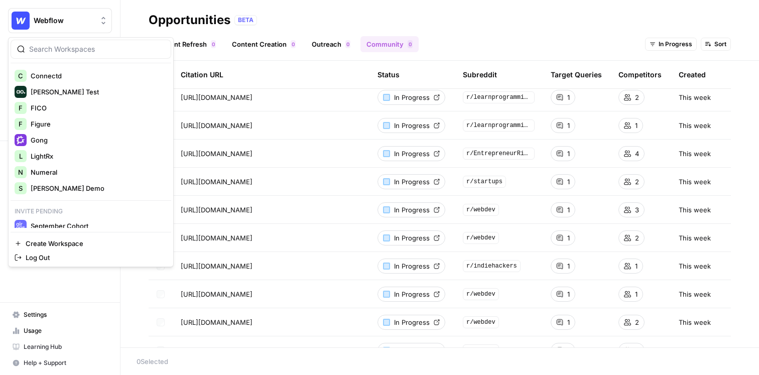
scroll to position [86, 0]
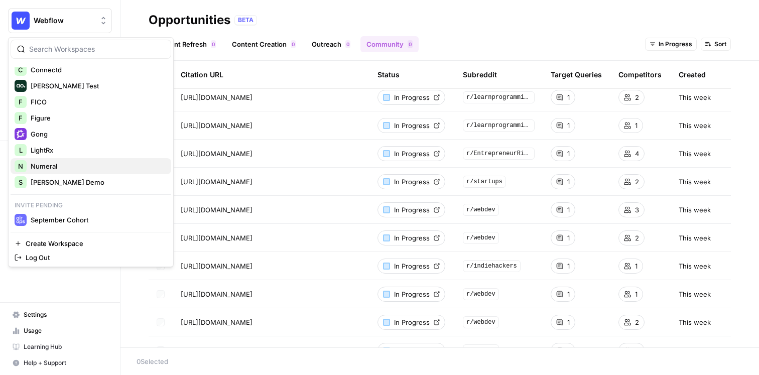
click at [85, 161] on span "Numeral" at bounding box center [97, 166] width 133 height 10
